Goal: Find specific page/section: Find specific page/section

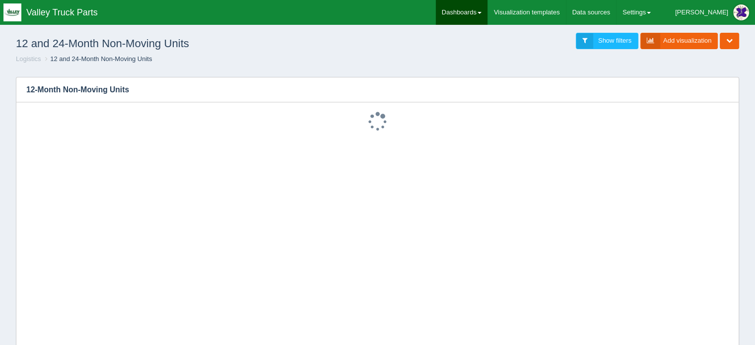
click at [488, 9] on link "Dashboards" at bounding box center [462, 12] width 52 height 25
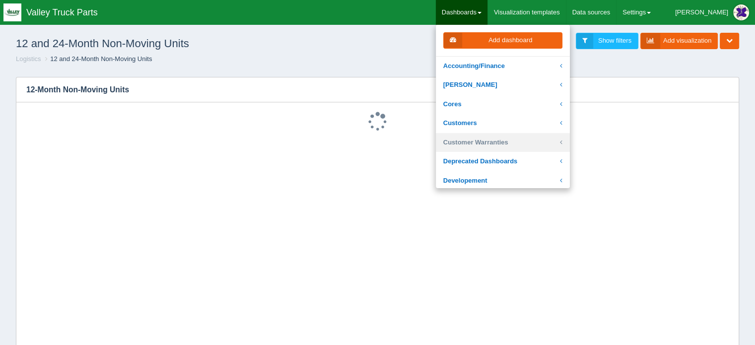
click at [505, 141] on link "Customer Warranties" at bounding box center [503, 142] width 134 height 19
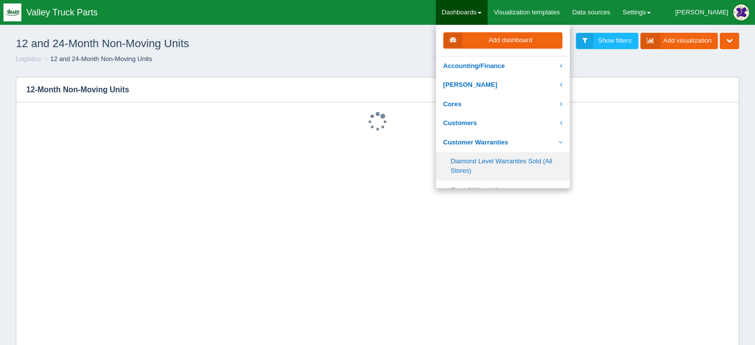
click at [501, 162] on link "Diamond Level Warranties Sold (All Stores)" at bounding box center [503, 166] width 134 height 28
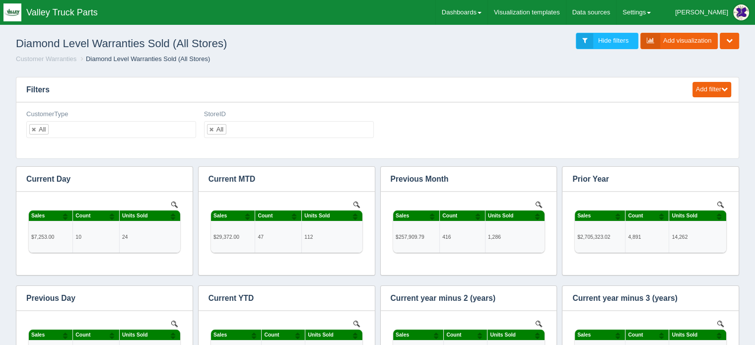
drag, startPoint x: 70, startPoint y: 63, endPoint x: 155, endPoint y: 15, distance: 97.8
click at [69, 63] on li "Customer Warranties" at bounding box center [46, 59] width 61 height 9
